Goal: Book appointment/travel/reservation

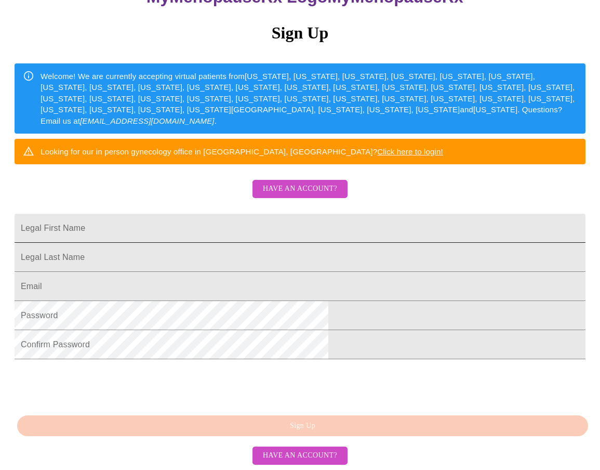
scroll to position [196, 0]
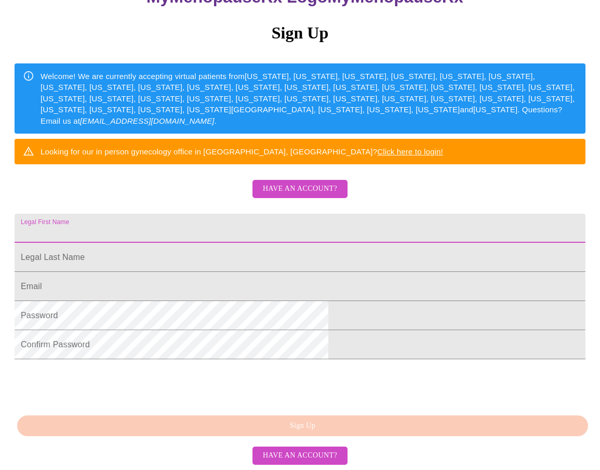
click at [300, 213] on input "Legal First Name" at bounding box center [300, 227] width 571 height 29
type input "[PERSON_NAME]"
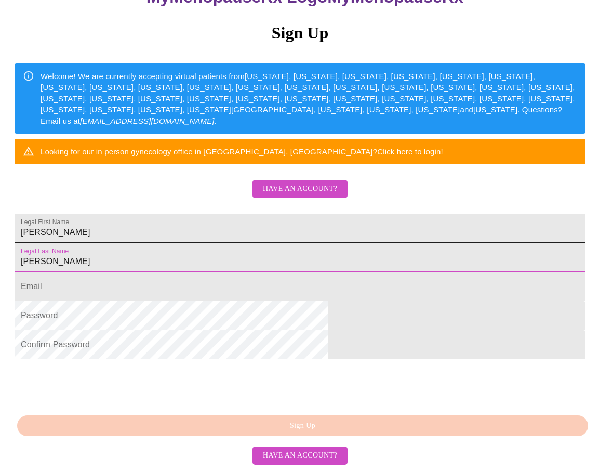
type input "[PERSON_NAME]"
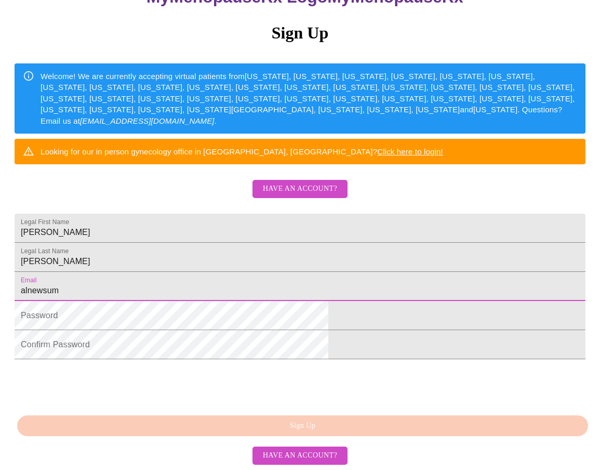
type input "[EMAIL_ADDRESS][DOMAIN_NAME]"
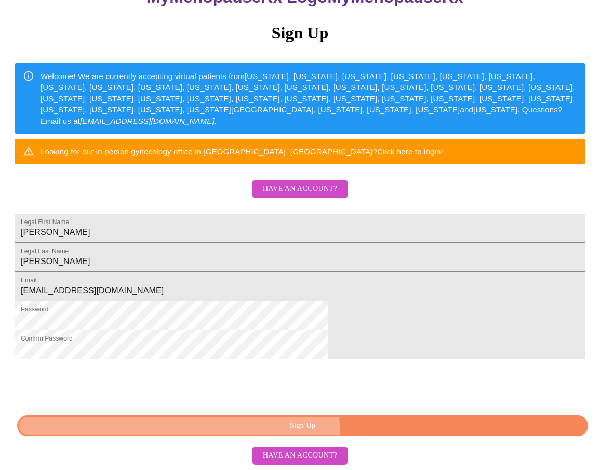
click at [307, 429] on span "Sign Up" at bounding box center [302, 425] width 547 height 13
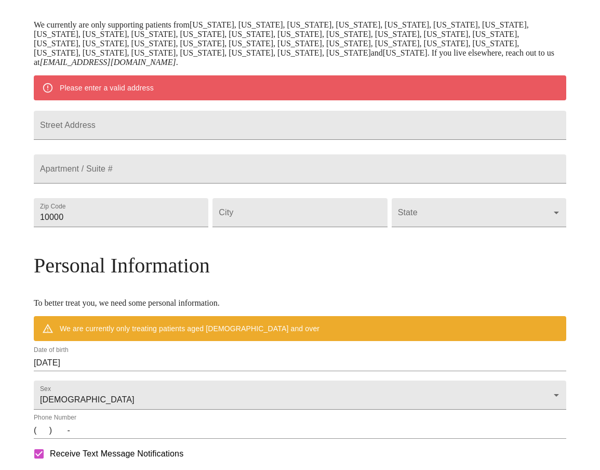
scroll to position [156, 0]
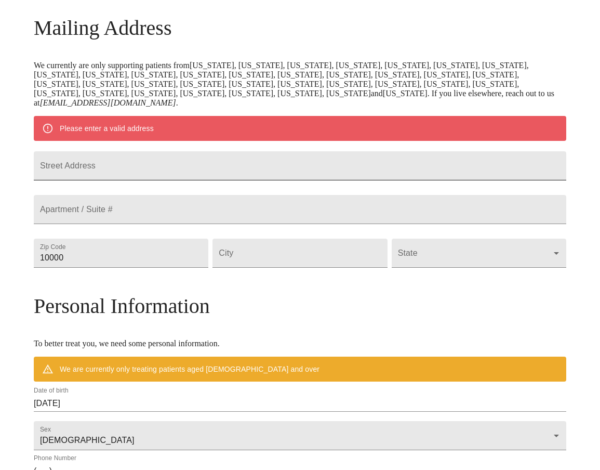
click at [222, 180] on input "Street Address" at bounding box center [300, 165] width 532 height 29
click at [166, 180] on input "Street Address" at bounding box center [300, 165] width 532 height 29
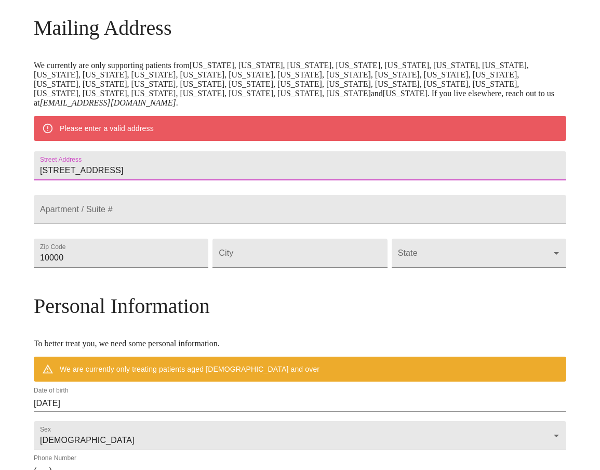
type input "[STREET_ADDRESS]"
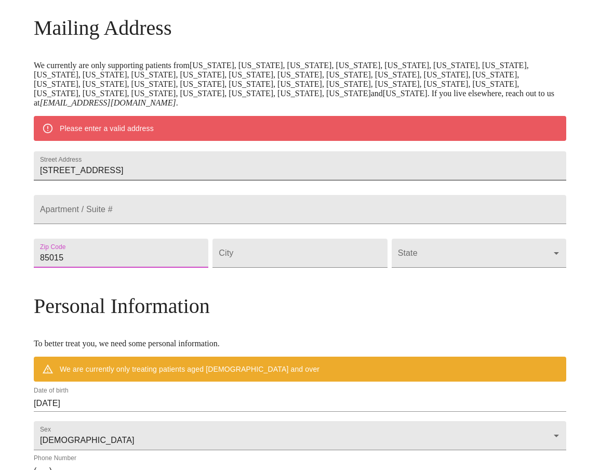
type input "85015"
type input "Phoenix"
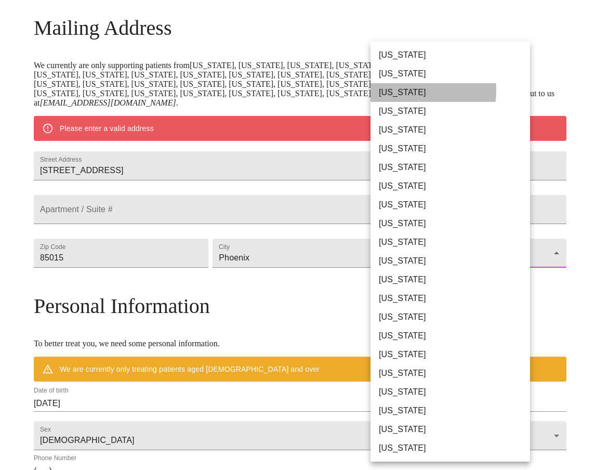
click at [390, 90] on li "[US_STATE]" at bounding box center [453, 92] width 167 height 19
type input "[US_STATE]"
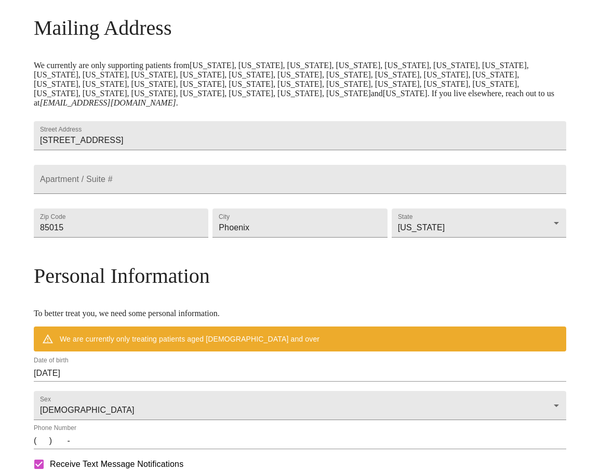
click at [64, 321] on div "MyMenopauseRx Welcome to MyMenopauseRx Since it's your first time here, you'll …" at bounding box center [300, 247] width 532 height 798
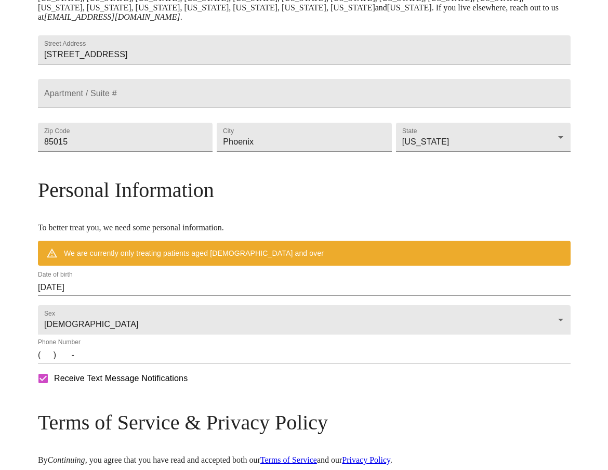
scroll to position [312, 0]
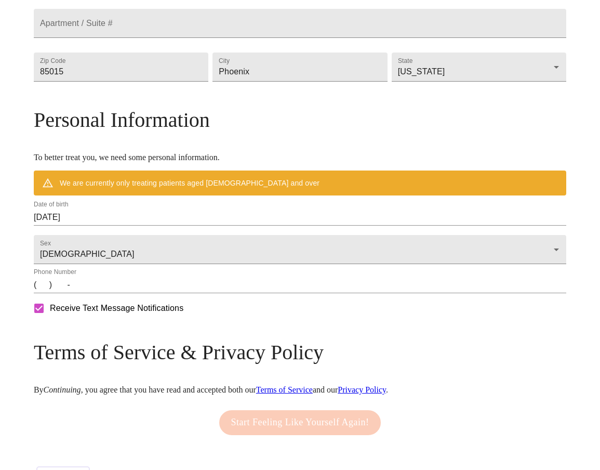
click at [149, 225] on input "[DATE]" at bounding box center [300, 217] width 532 height 17
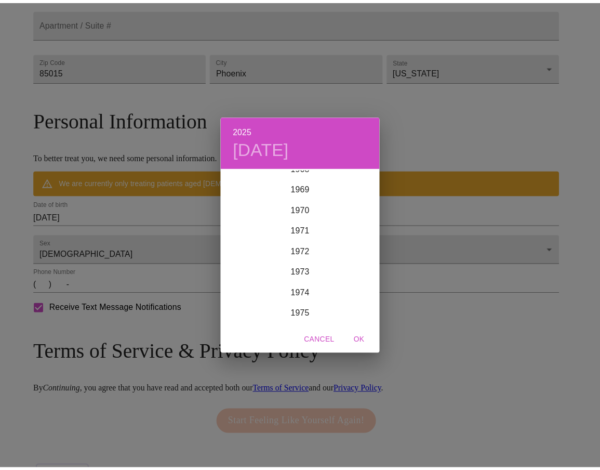
scroll to position [1569, 0]
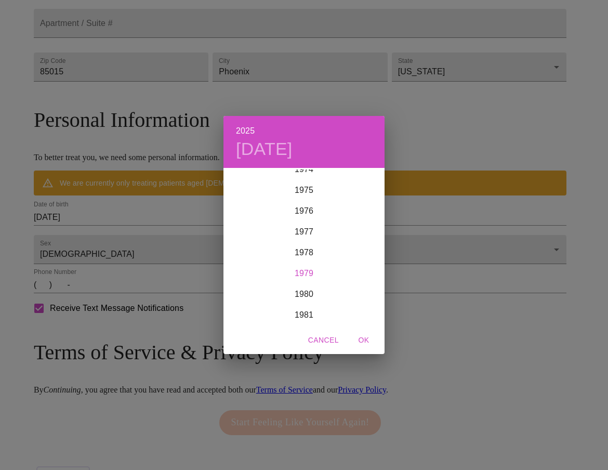
click at [304, 270] on div "1979" at bounding box center [303, 273] width 161 height 21
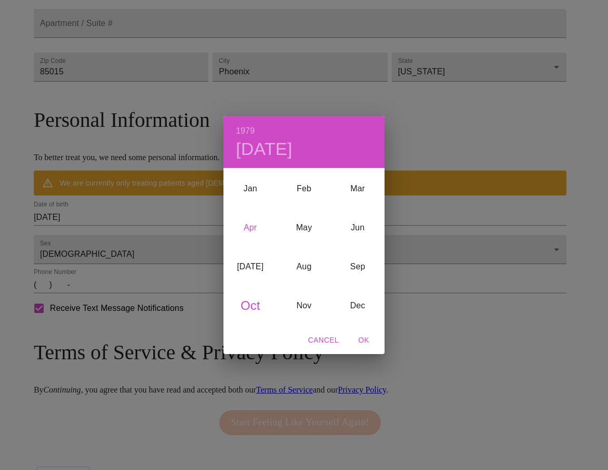
click at [256, 225] on div "Apr" at bounding box center [250, 227] width 54 height 39
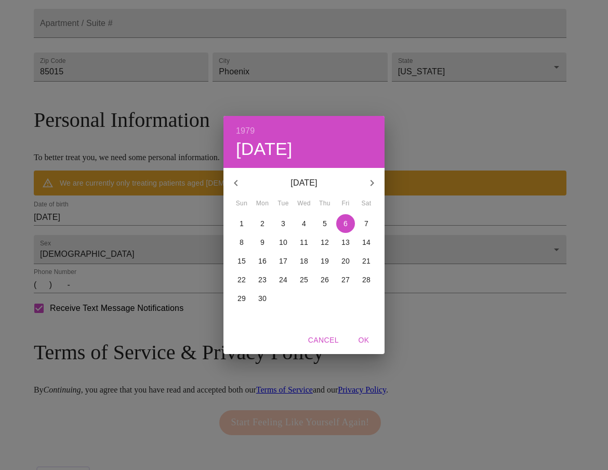
click at [366, 282] on p "28" at bounding box center [366, 279] width 8 height 10
click at [360, 343] on span "OK" at bounding box center [363, 339] width 25 height 13
type input "[DATE]"
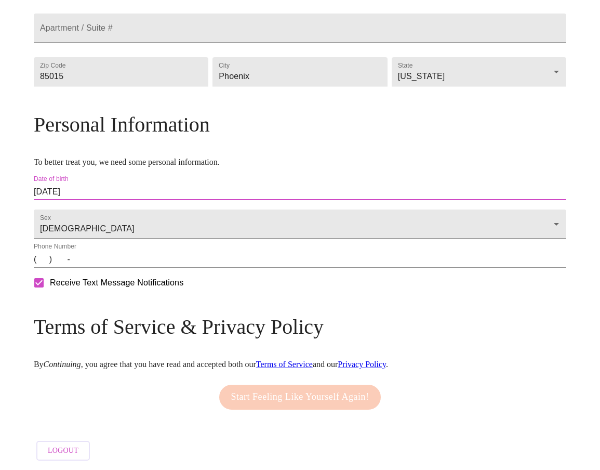
click at [108, 268] on input "(   )    -" at bounding box center [300, 259] width 532 height 17
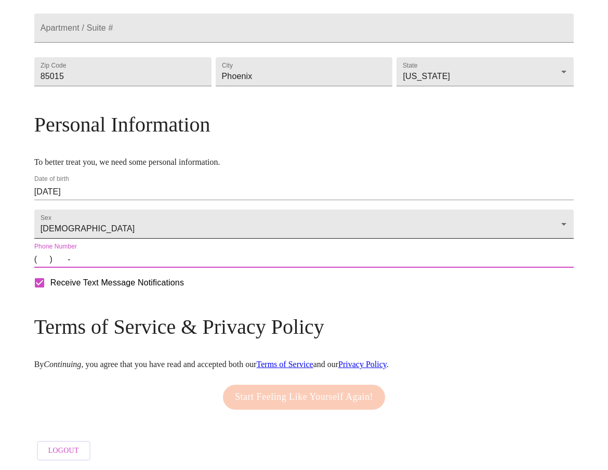
click at [263, 265] on body "MyMenopauseRx Welcome to MyMenopauseRx Since it's your first time here, you'll …" at bounding box center [303, 81] width 599 height 768
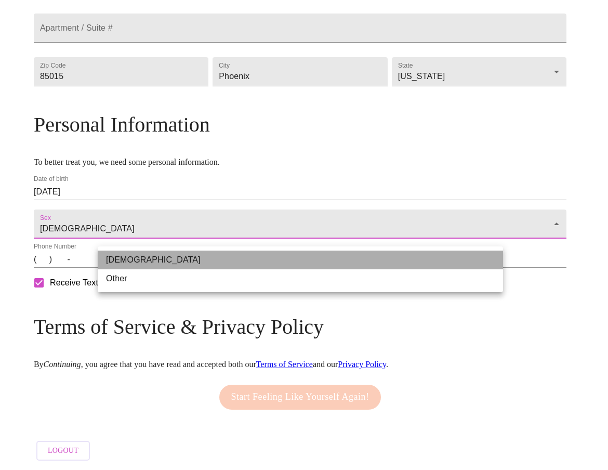
click at [263, 265] on li "[DEMOGRAPHIC_DATA]" at bounding box center [300, 259] width 405 height 19
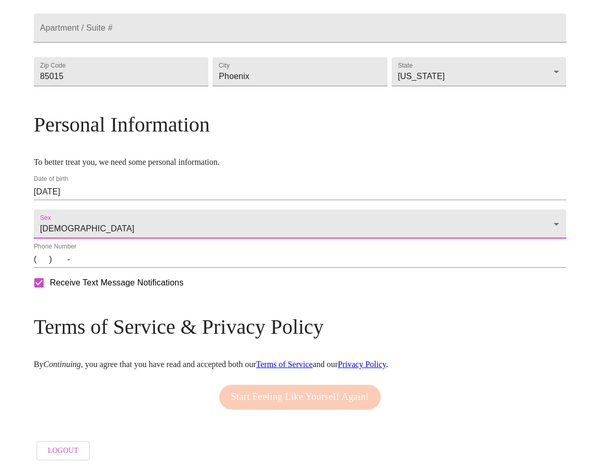
click at [106, 268] on input "(   )    -" at bounding box center [300, 259] width 532 height 17
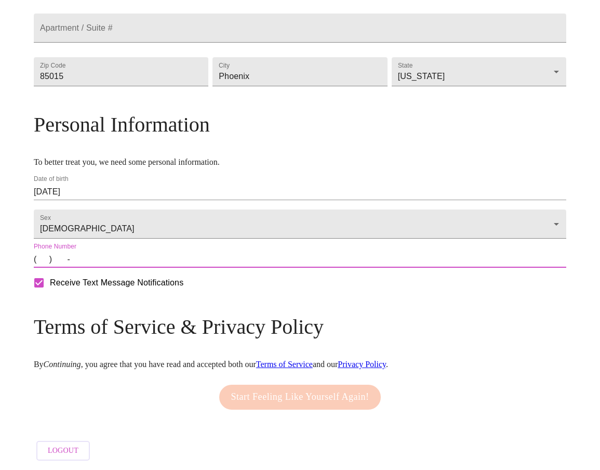
type input "[PHONE_NUMBER]"
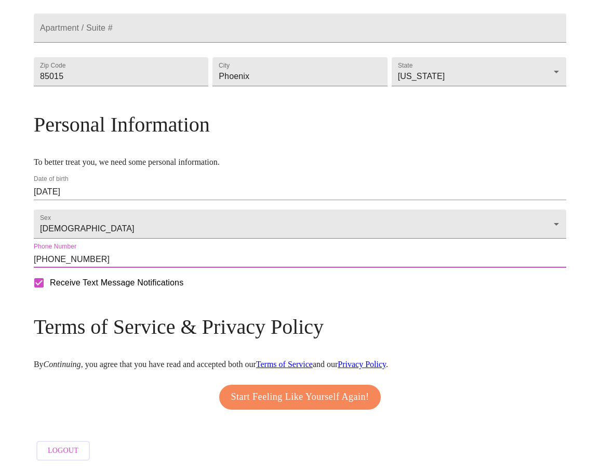
scroll to position [355, 0]
click at [50, 282] on input "Receive Text Message Notifications" at bounding box center [39, 283] width 22 height 22
checkbox input "false"
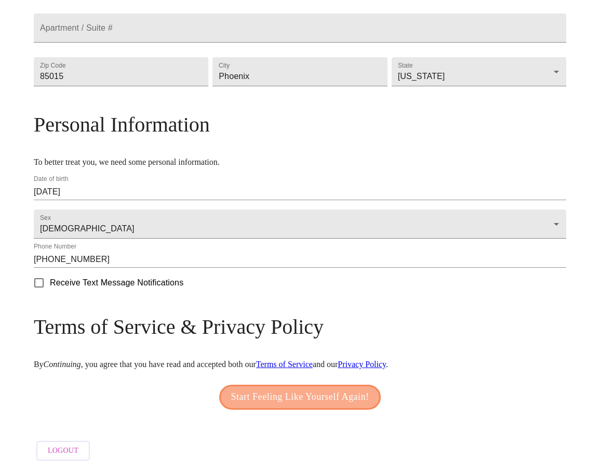
click at [306, 390] on span "Start Feeling Like Yourself Again!" at bounding box center [300, 397] width 138 height 17
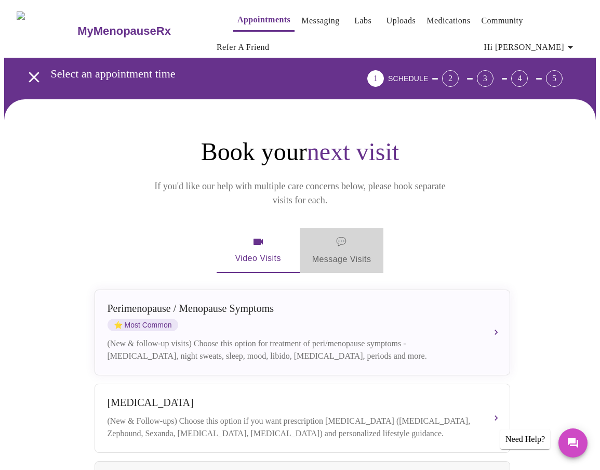
click at [337, 234] on span "💬 Message Visits" at bounding box center [341, 250] width 59 height 32
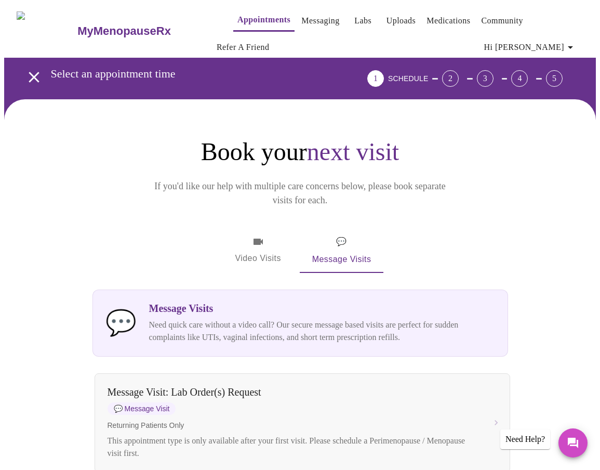
click at [264, 235] on span "Video Visits" at bounding box center [258, 250] width 58 height 30
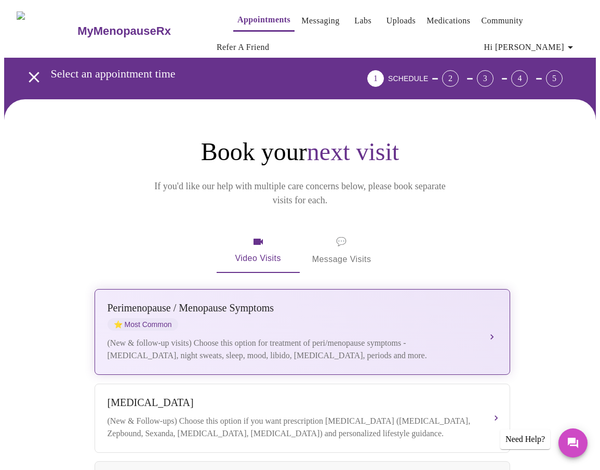
click at [472, 337] on div "(New & follow-up visits) Choose this option for treatment of peri/menopause sym…" at bounding box center [292, 349] width 369 height 25
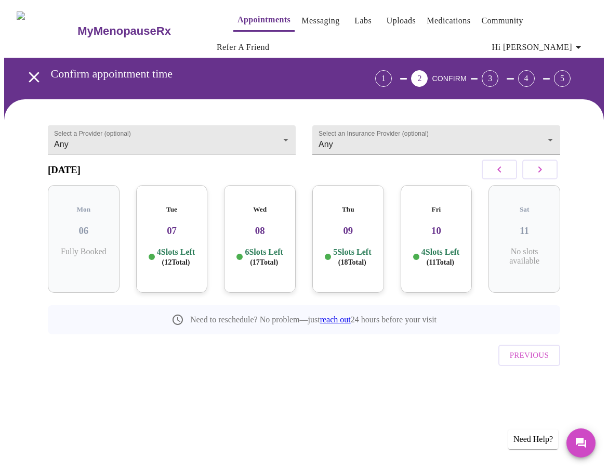
click at [422, 128] on body "MyMenopauseRx Appointments Messaging Labs Uploads Medications Community Refer a…" at bounding box center [303, 210] width 599 height 413
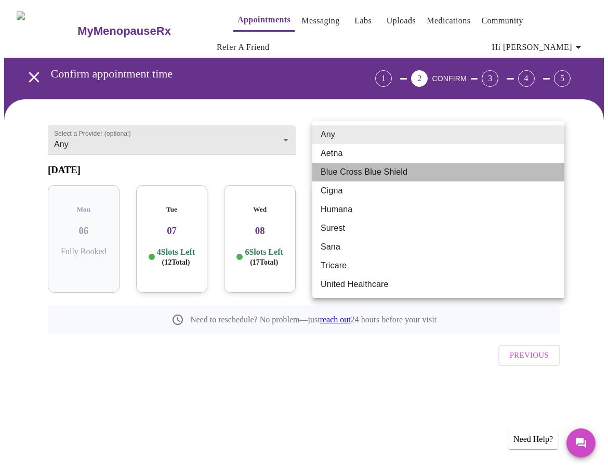
click at [386, 169] on li "Blue Cross Blue Shield" at bounding box center [438, 172] width 252 height 19
type input "Blue Cross Blue Shield"
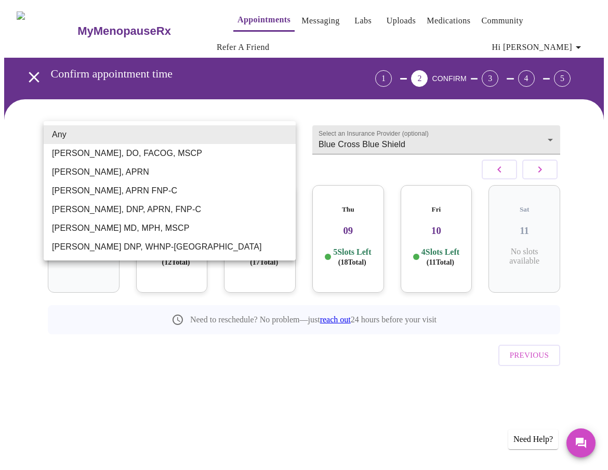
click at [258, 140] on body "MyMenopauseRx Appointments Messaging Labs Uploads Medications Community Refer a…" at bounding box center [303, 210] width 599 height 413
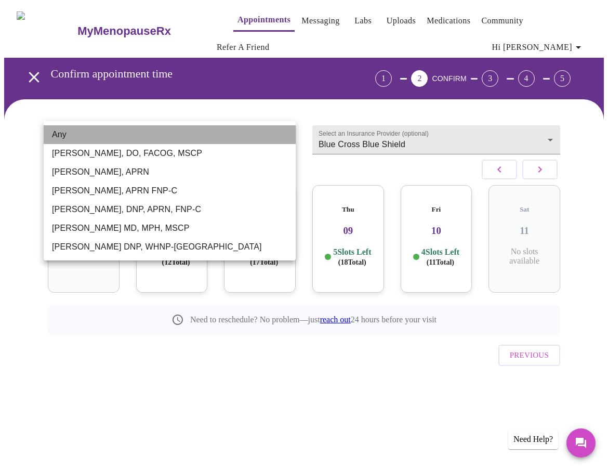
click at [259, 137] on li "Any" at bounding box center [170, 134] width 252 height 19
